Goal: Task Accomplishment & Management: Use online tool/utility

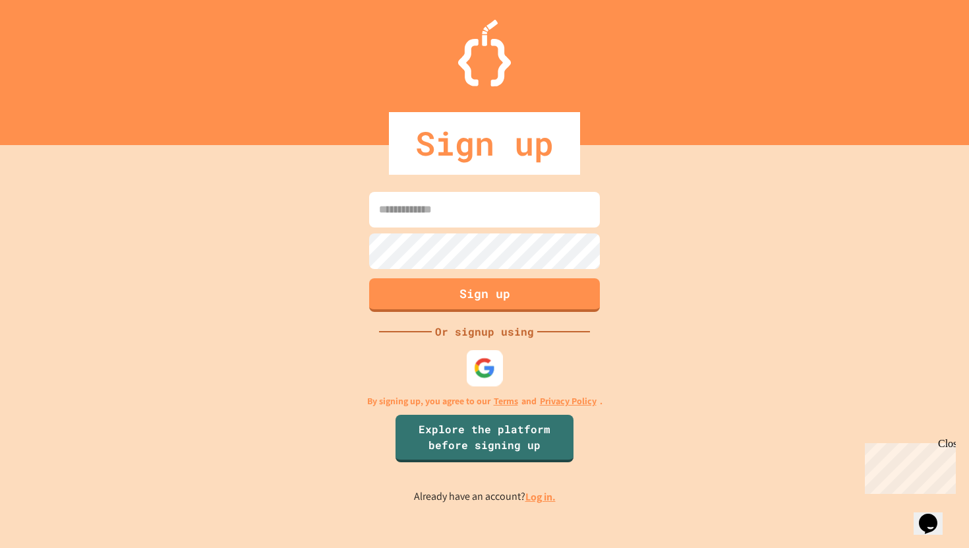
click at [483, 355] on div at bounding box center [485, 367] width 36 height 36
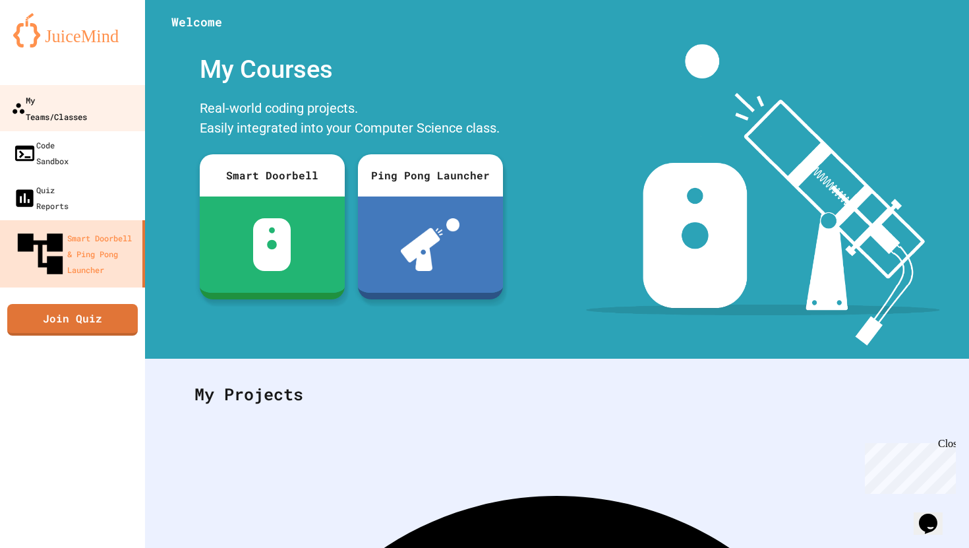
click at [87, 99] on div "My Teams/Classes" at bounding box center [49, 108] width 76 height 32
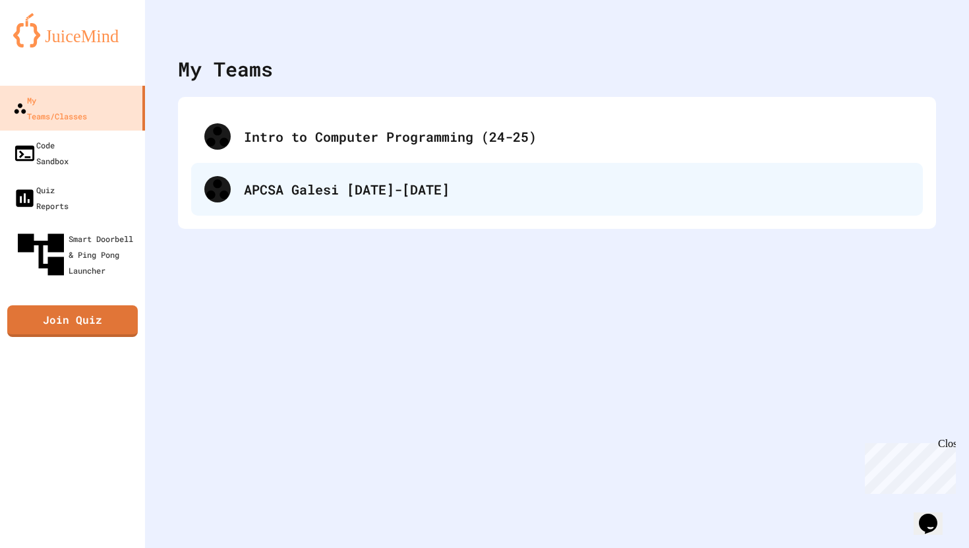
click at [276, 186] on div "APCSA Galesi [DATE]-[DATE]" at bounding box center [577, 189] width 666 height 20
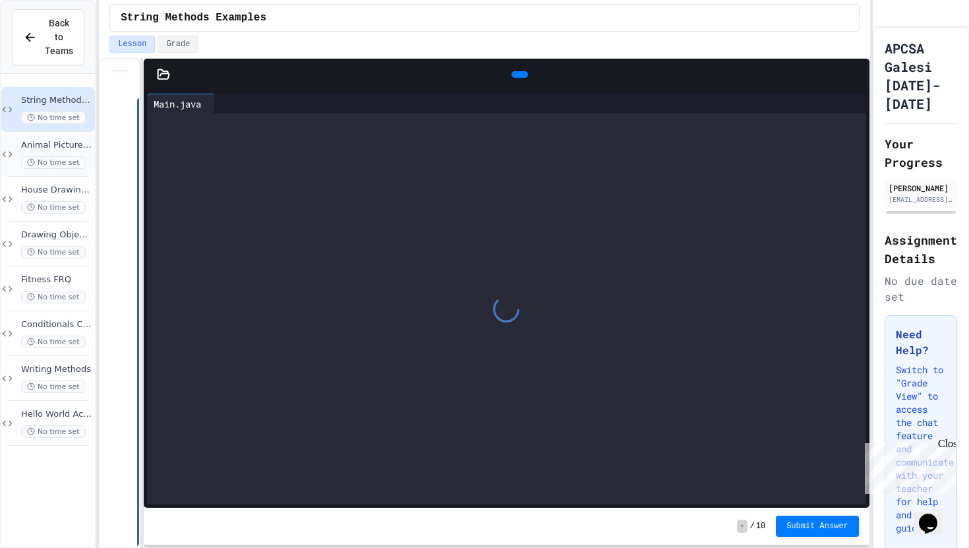
click at [55, 143] on span "Animal Picture Project" at bounding box center [56, 145] width 71 height 11
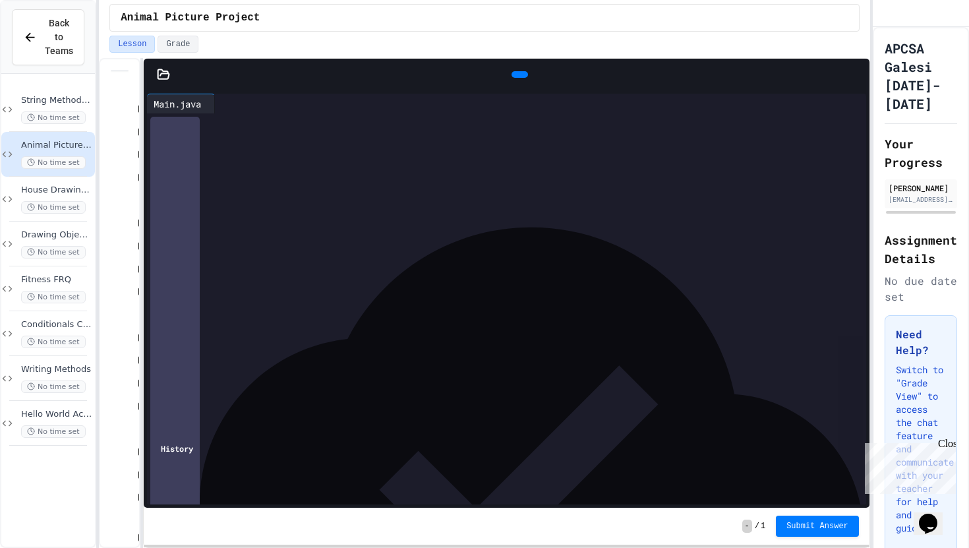
scroll to position [127, 0]
click at [518, 74] on icon at bounding box center [518, 74] width 0 height 0
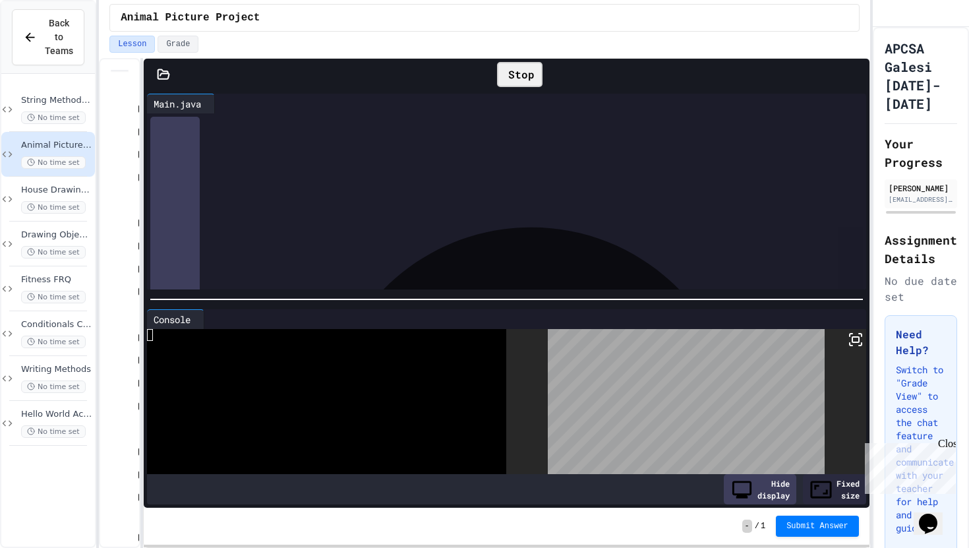
scroll to position [152, 0]
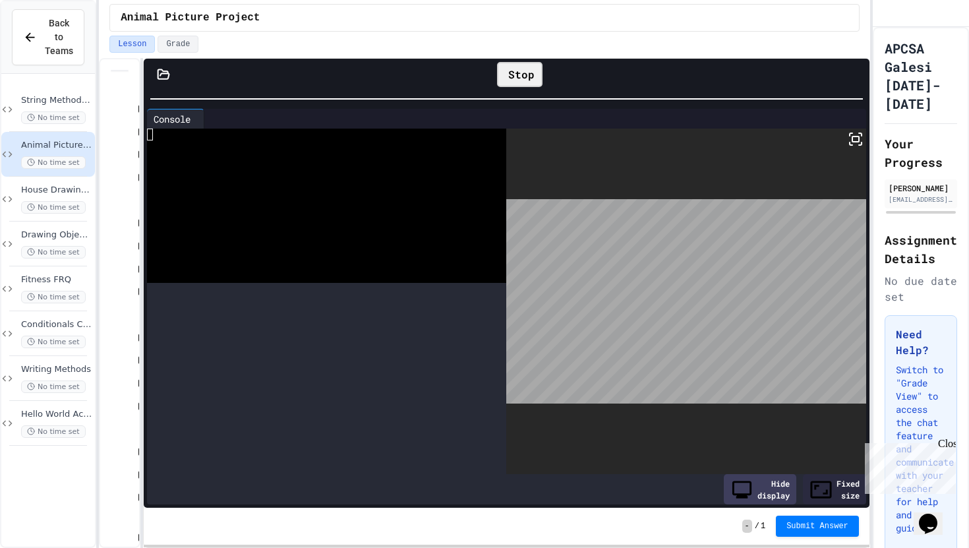
click at [684, 65] on div "**********" at bounding box center [507, 283] width 726 height 449
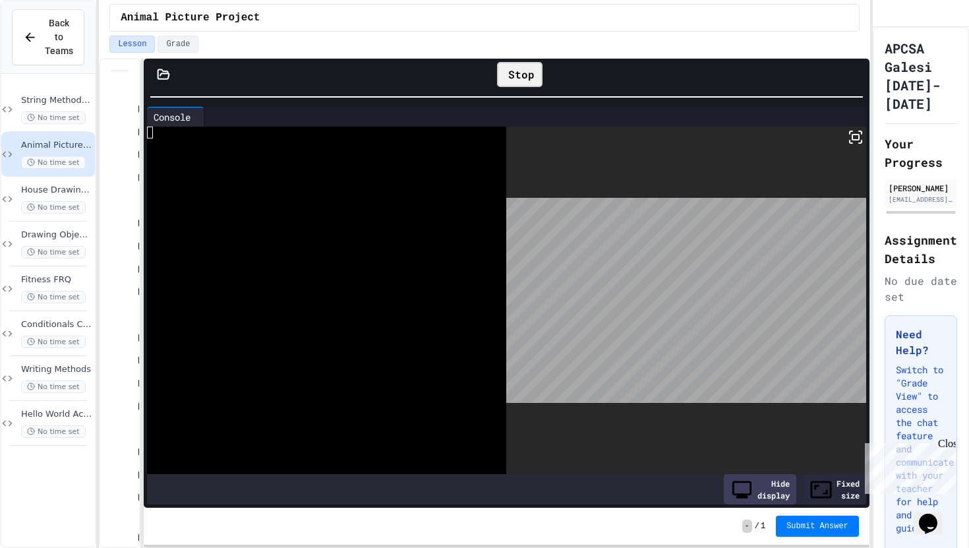
click at [507, 74] on div "Stop" at bounding box center [519, 74] width 45 height 25
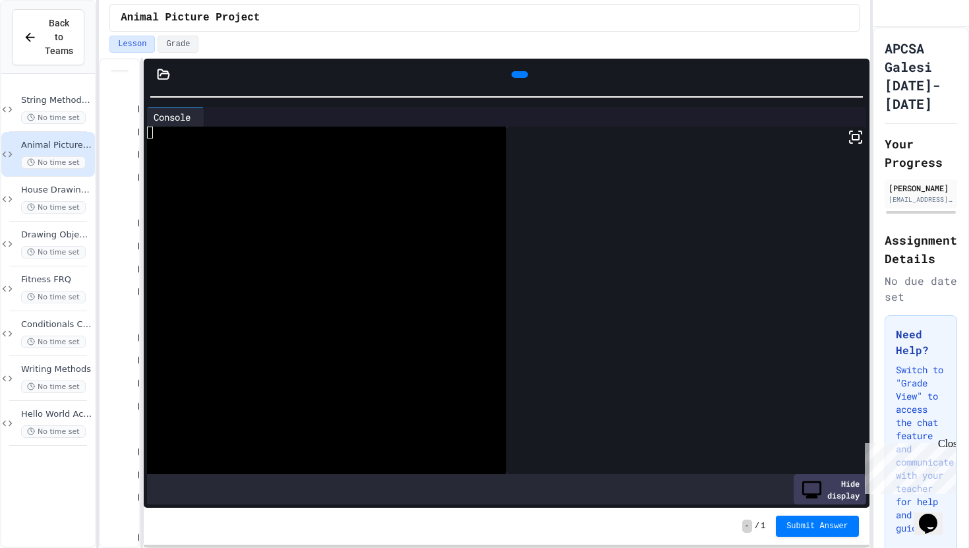
drag, startPoint x: 494, startPoint y: 105, endPoint x: 515, endPoint y: 202, distance: 99.2
click at [521, 214] on div "Console WWWWWWWWWWWWWWWWWWWWWWWWWWWWWWWW Hide display" at bounding box center [507, 305] width 726 height 404
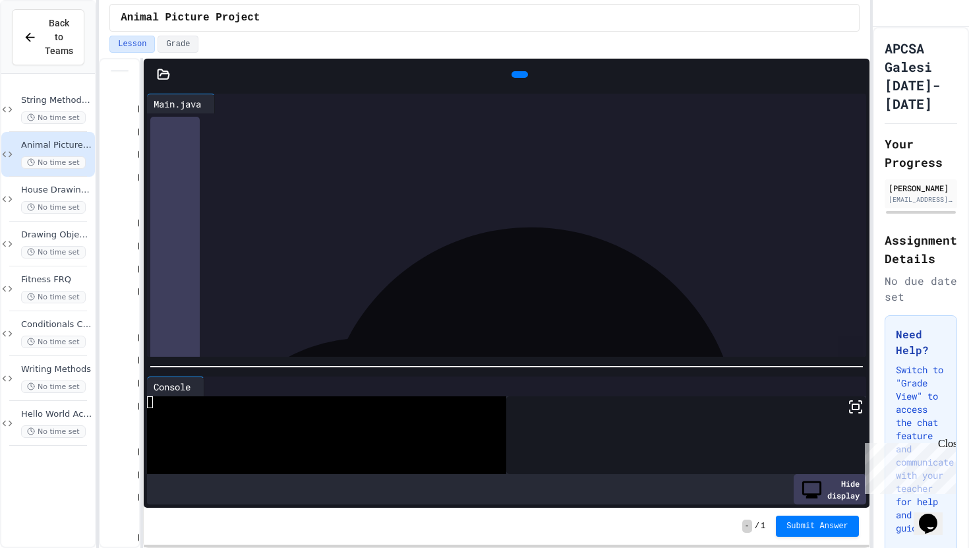
click at [593, 372] on div at bounding box center [507, 366] width 726 height 13
